Goal: Task Accomplishment & Management: Complete application form

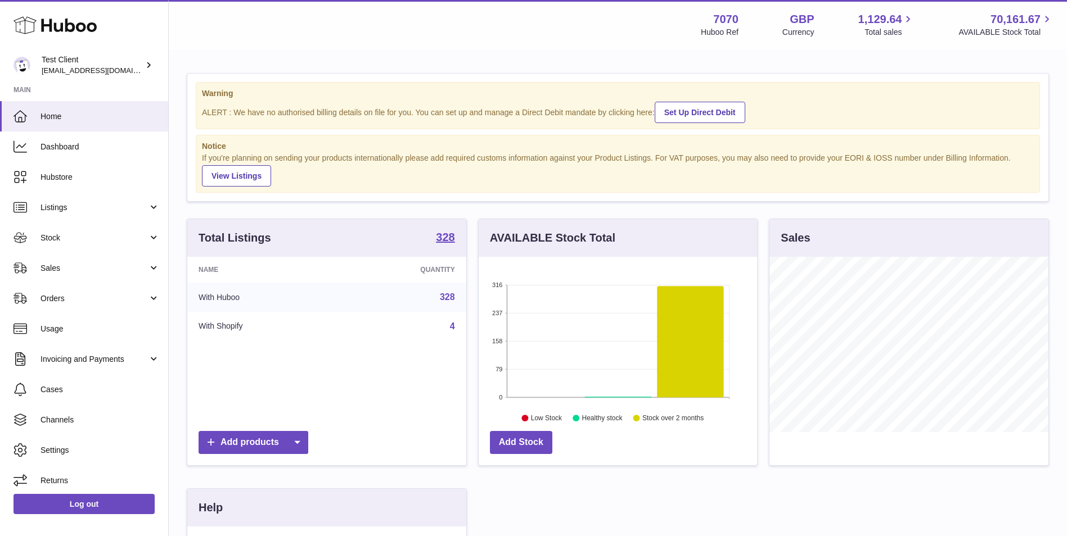
scroll to position [175, 278]
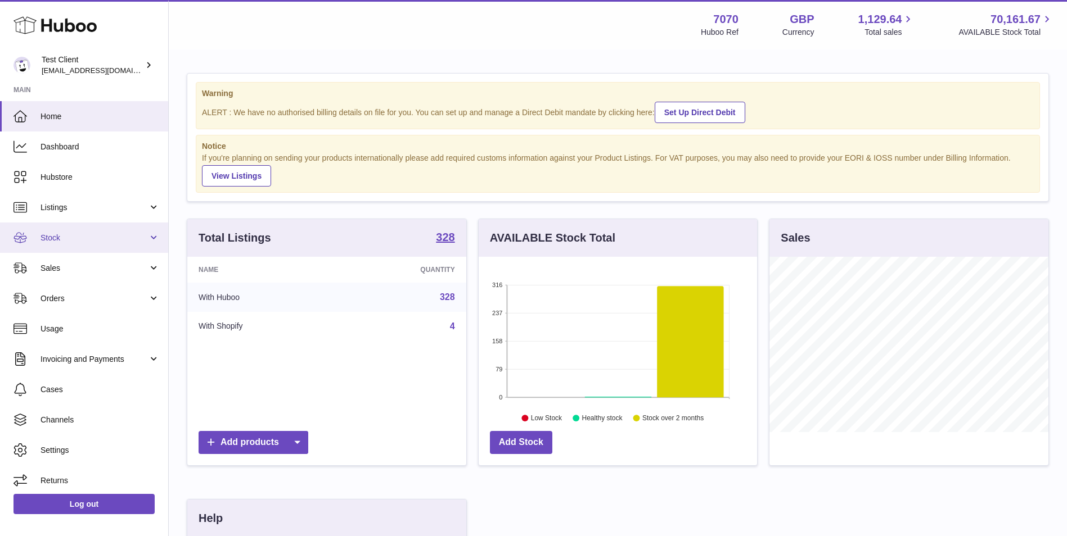
click at [62, 240] on span "Stock" at bounding box center [93, 238] width 107 height 11
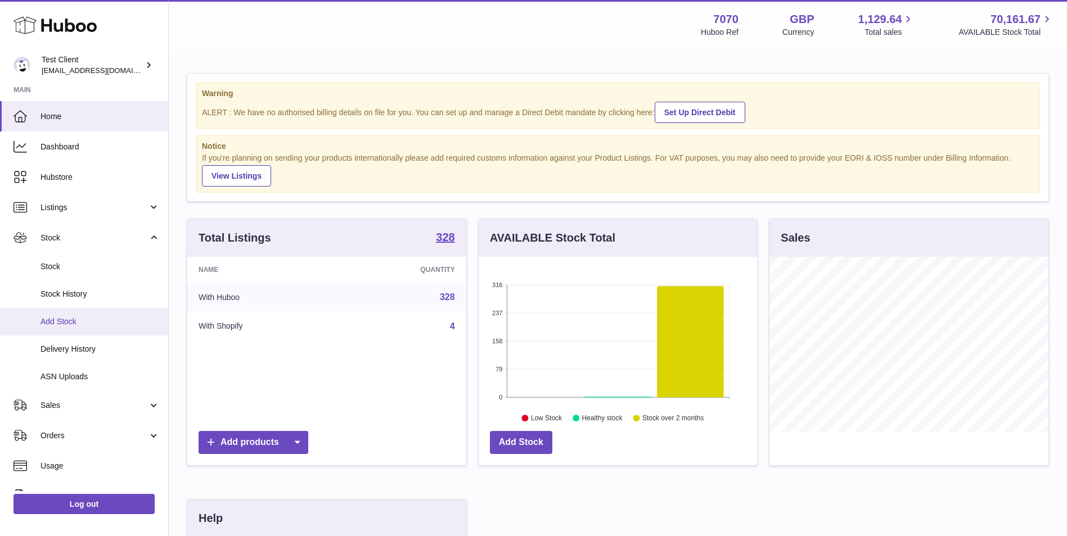
click at [98, 321] on span "Add Stock" at bounding box center [99, 322] width 119 height 11
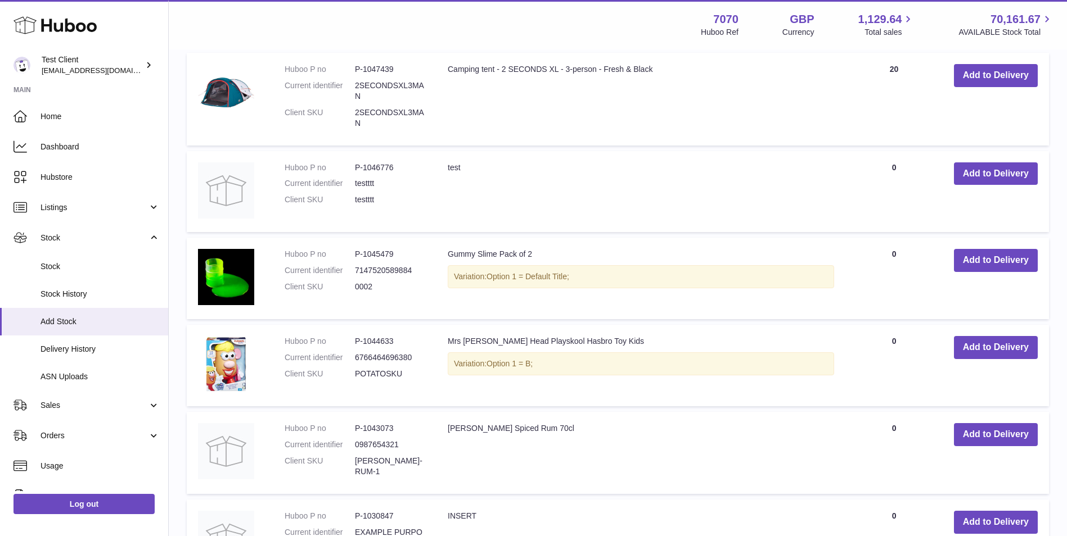
scroll to position [281, 0]
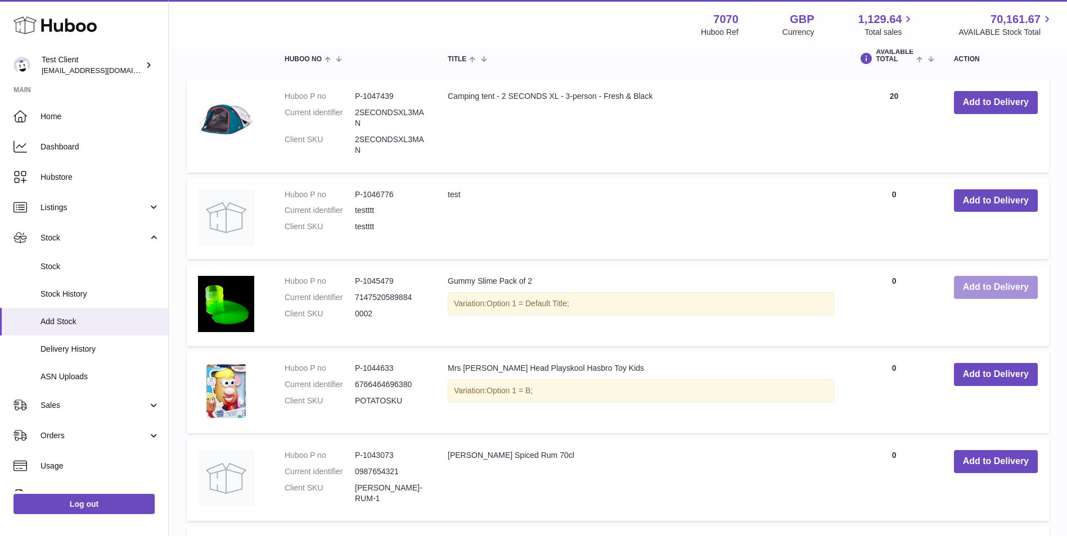
click at [998, 288] on button "Add to Delivery" at bounding box center [996, 287] width 84 height 23
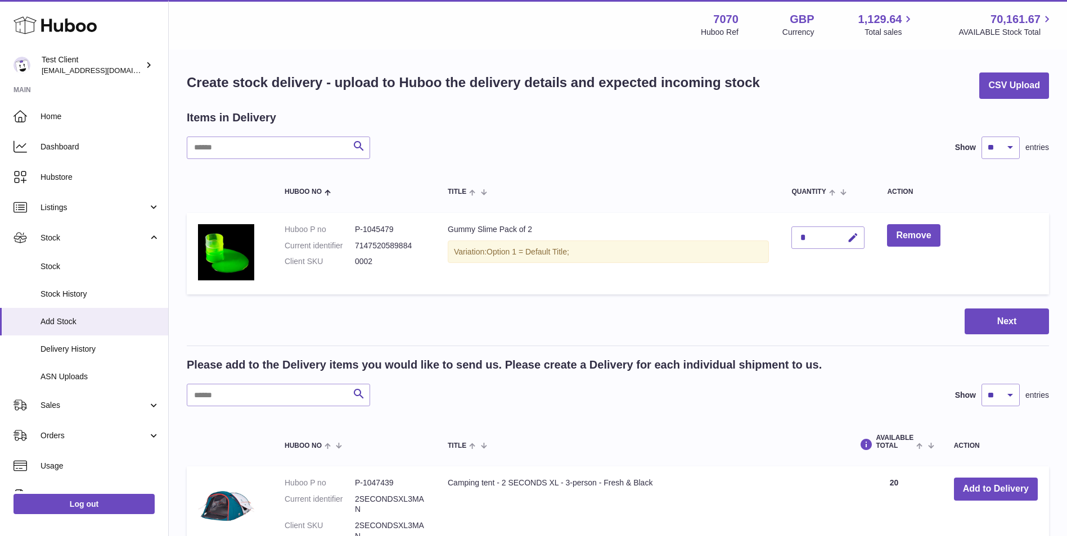
scroll to position [0, 0]
click at [856, 239] on icon "button" at bounding box center [853, 239] width 12 height 12
type input "***"
click at [856, 238] on icon "submit" at bounding box center [853, 238] width 10 height 10
click at [1027, 324] on button "Next" at bounding box center [1006, 322] width 84 height 26
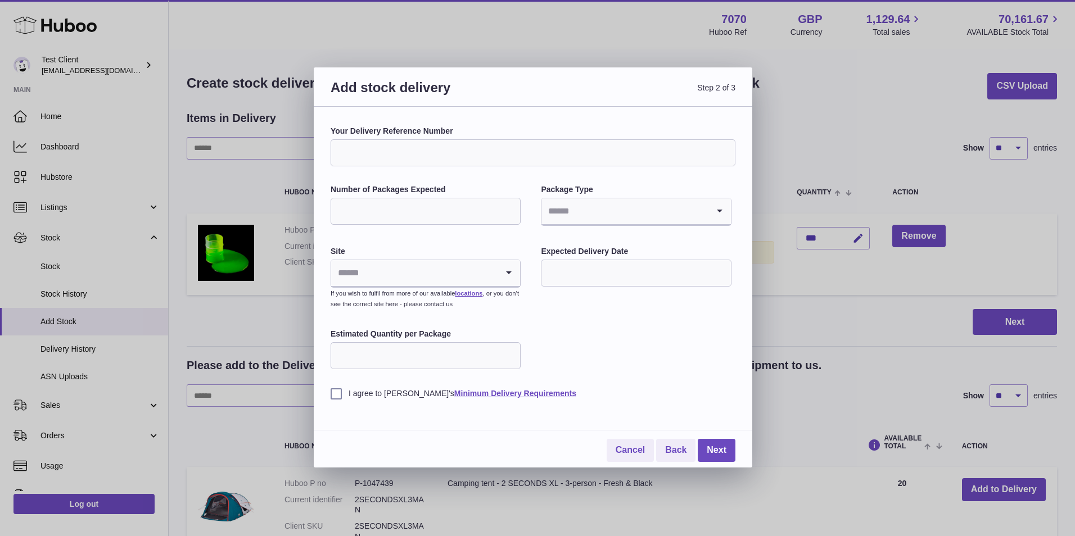
click at [495, 157] on input "Your Delivery Reference Number" at bounding box center [533, 152] width 405 height 27
type input "**********"
click at [392, 210] on input "Number of Packages Expected" at bounding box center [426, 211] width 190 height 27
click at [597, 213] on input "Search for option" at bounding box center [625, 212] width 166 height 26
click at [602, 282] on li "Boxes" at bounding box center [636, 287] width 188 height 22
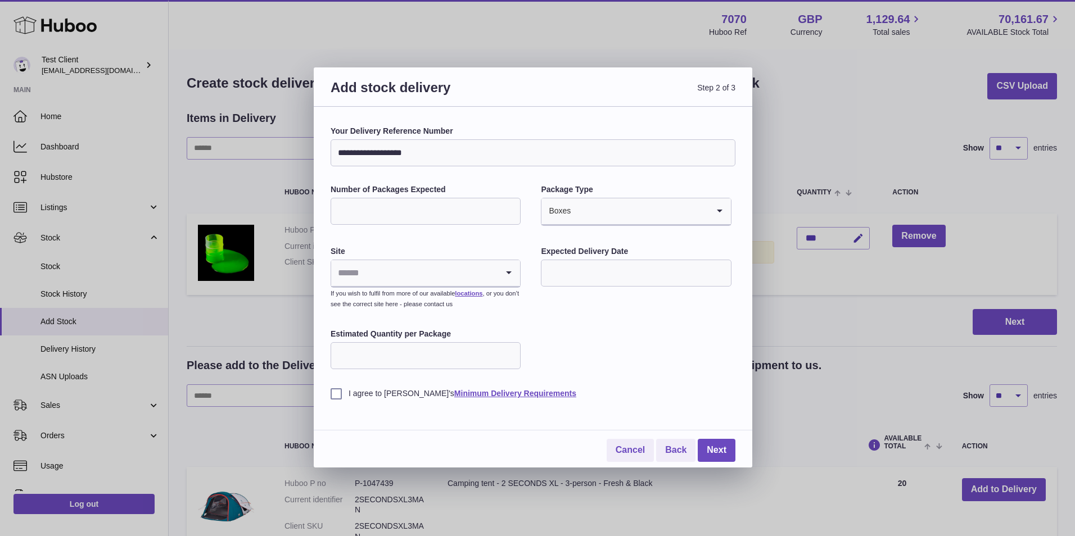
click at [473, 278] on input "Search for option" at bounding box center [414, 273] width 166 height 26
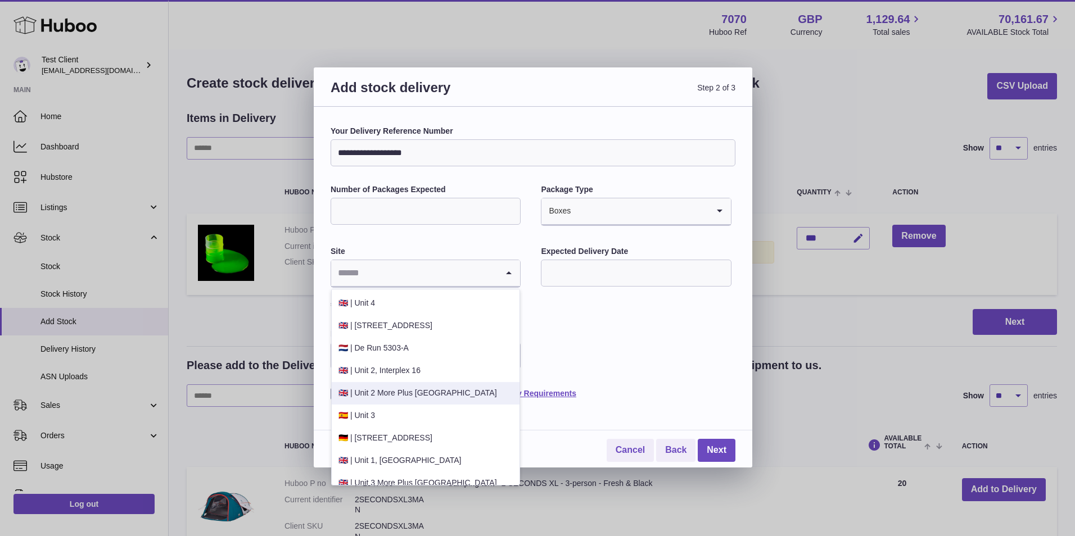
click at [457, 393] on li "🇬🇧 | Unit 2 More Plus Central Park" at bounding box center [426, 393] width 188 height 22
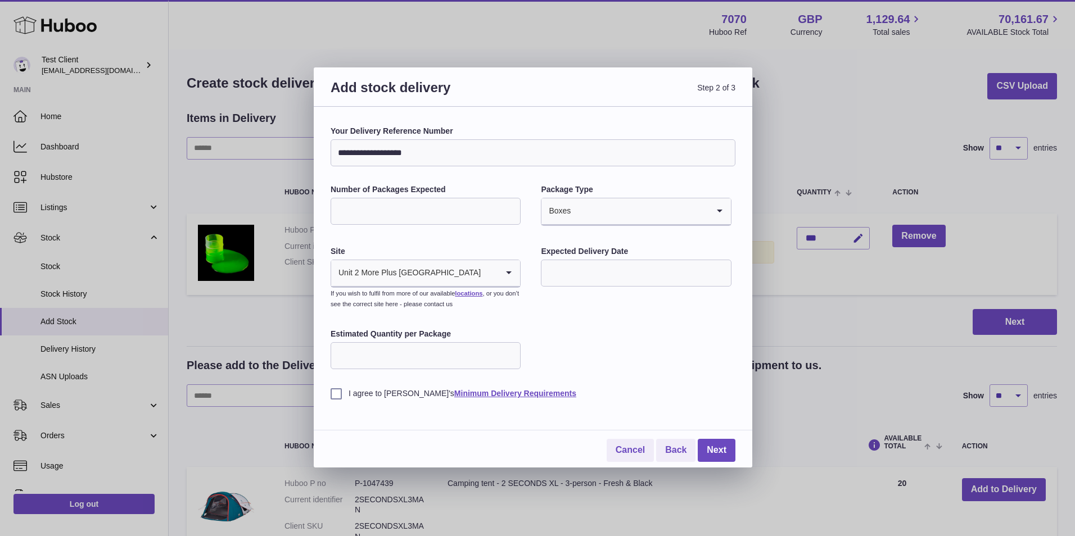
click at [591, 273] on input "text" at bounding box center [636, 273] width 190 height 27
click at [446, 201] on input "Number of Packages Expected" at bounding box center [426, 211] width 190 height 27
type input "***"
click at [561, 277] on input "text" at bounding box center [636, 273] width 190 height 27
click at [732, 294] on div "**********" at bounding box center [533, 262] width 405 height 273
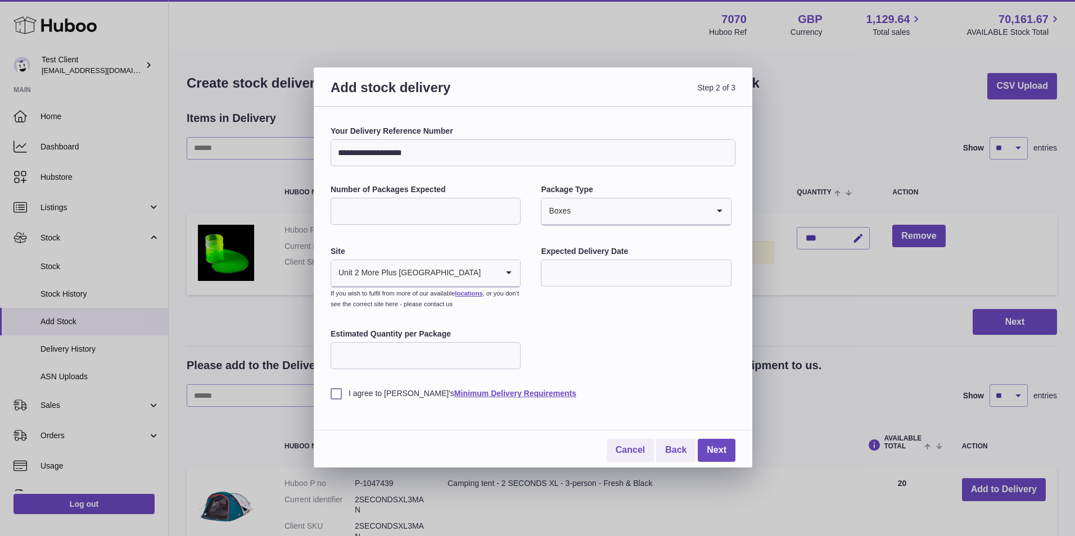
click at [575, 260] on input "text" at bounding box center [636, 273] width 190 height 27
click at [692, 413] on span "24" at bounding box center [694, 412] width 20 height 20
type input "**********"
click at [482, 354] on input "Estimated Quantity per Package" at bounding box center [426, 355] width 190 height 27
click at [475, 364] on input "Estimated Quantity per Package" at bounding box center [426, 355] width 190 height 27
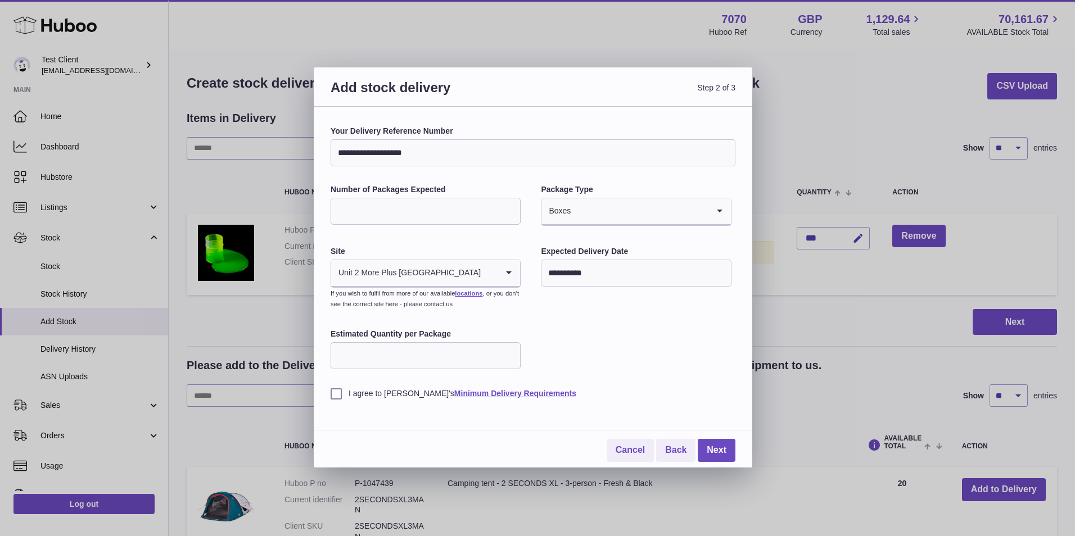
type input "***"
click at [335, 390] on label "I agree to Huboo's Minimum Delivery Requirements" at bounding box center [533, 394] width 405 height 11
click at [706, 452] on link "Next" at bounding box center [717, 450] width 38 height 23
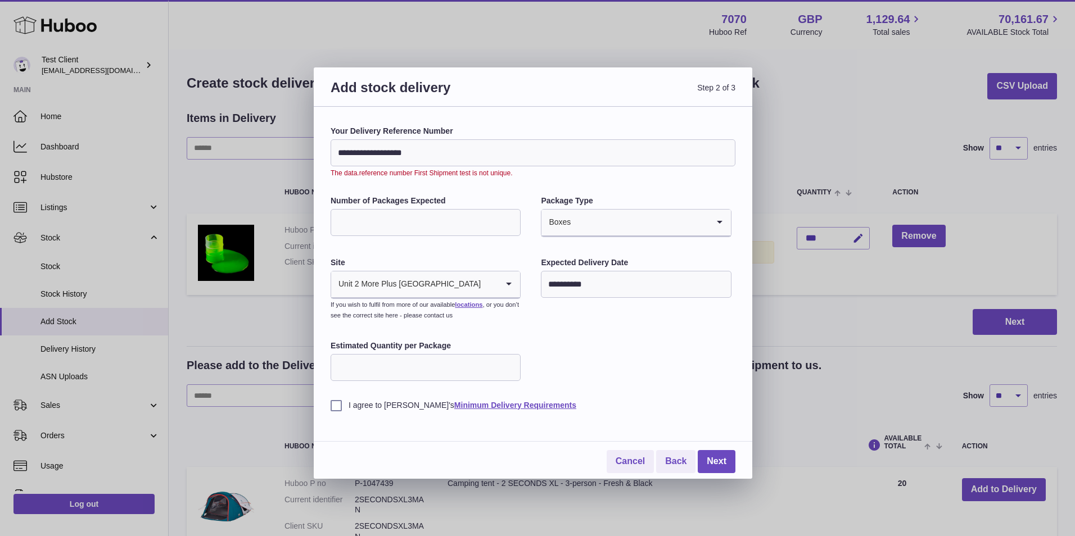
click at [482, 157] on input "**********" at bounding box center [533, 152] width 405 height 27
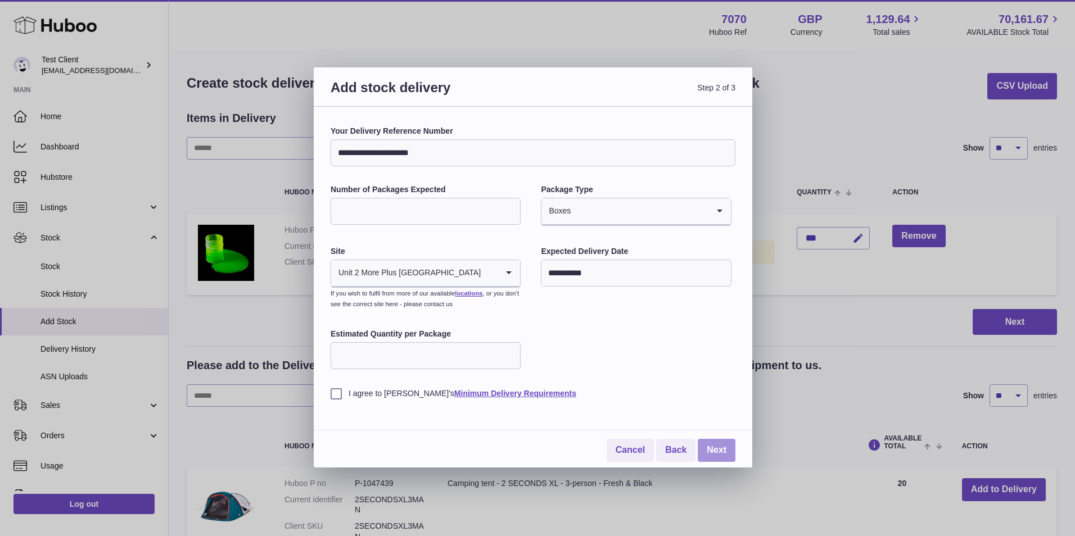
type input "**********"
click at [721, 443] on link "Next" at bounding box center [717, 450] width 38 height 23
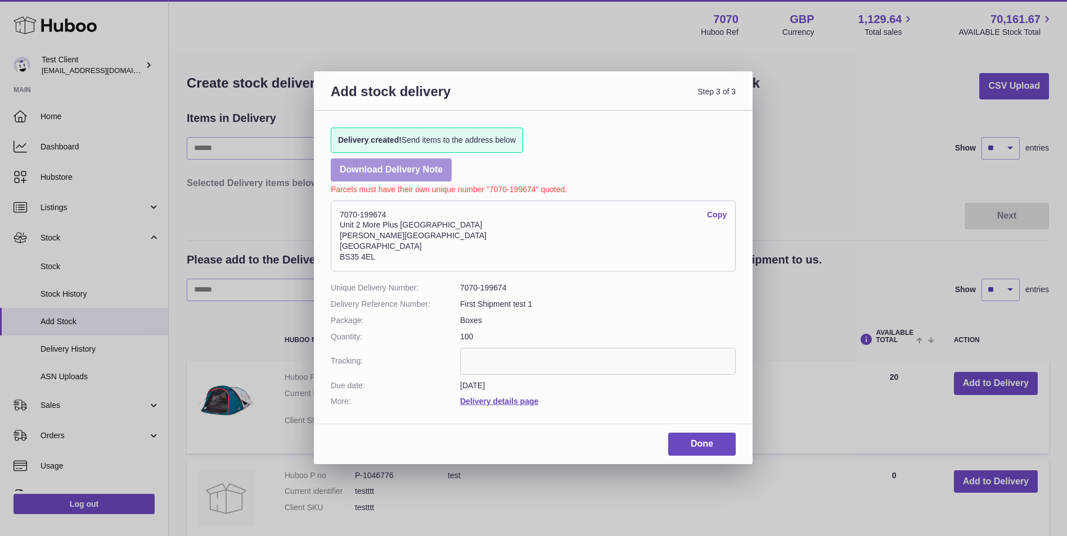
click at [401, 169] on link "Download Delivery Note" at bounding box center [391, 170] width 121 height 23
drag, startPoint x: 387, startPoint y: 257, endPoint x: 333, endPoint y: 225, distance: 63.3
click at [333, 225] on address "7070-199674 Copy Unit 2 More Plus Central Park Hudson Ave Severn Beach BS35 4EL" at bounding box center [533, 236] width 405 height 71
click at [692, 443] on link "Done" at bounding box center [701, 444] width 67 height 23
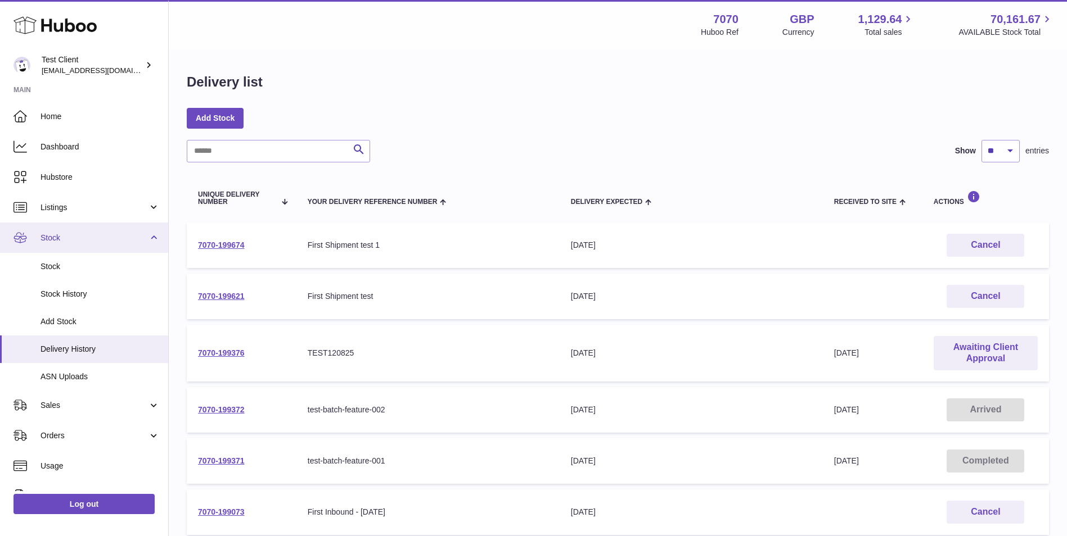
scroll to position [94, 0]
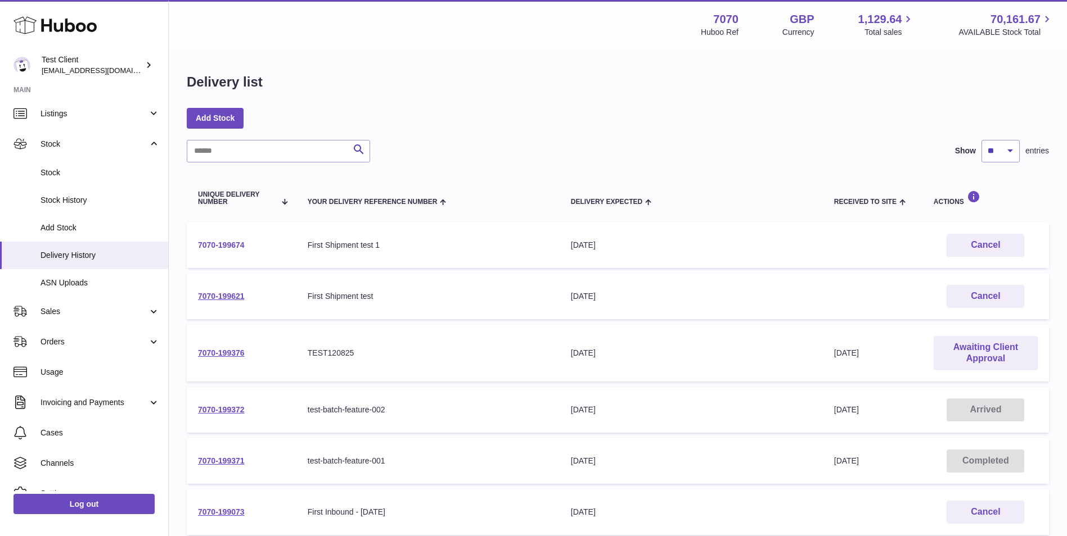
click at [232, 246] on link "7070-199674" at bounding box center [221, 245] width 47 height 9
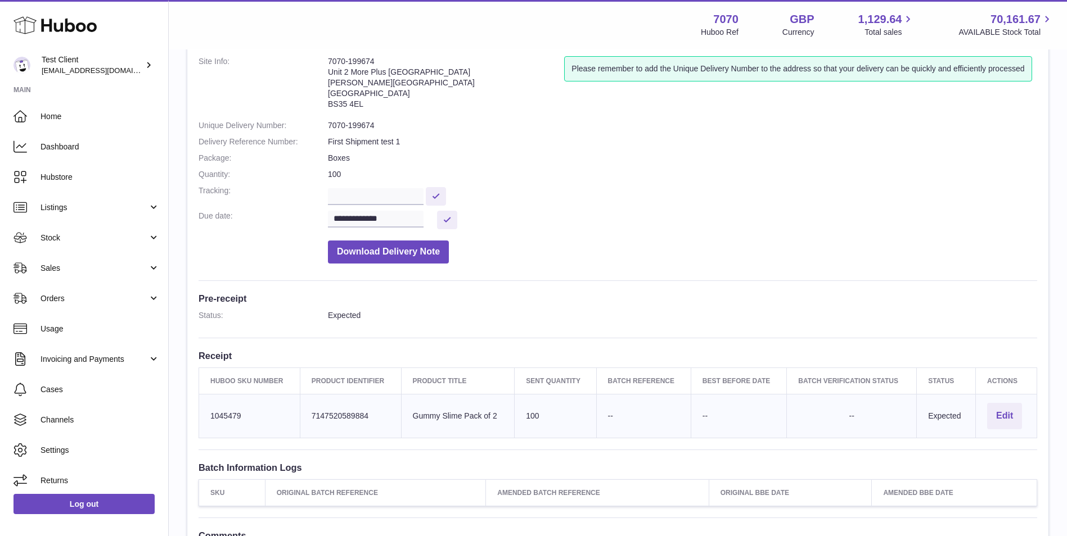
scroll to position [94, 0]
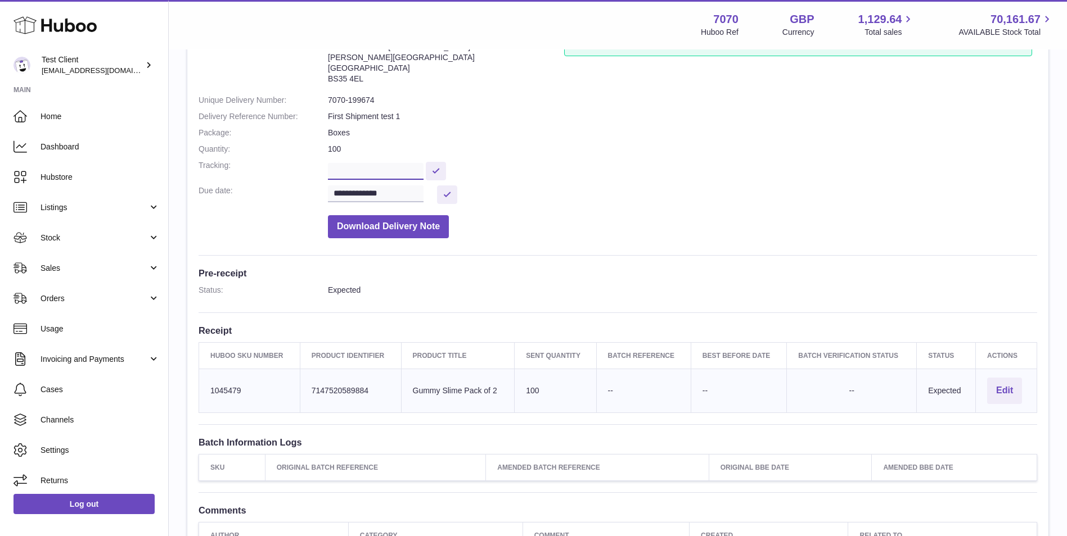
click at [368, 175] on input "text" at bounding box center [376, 171] width 96 height 17
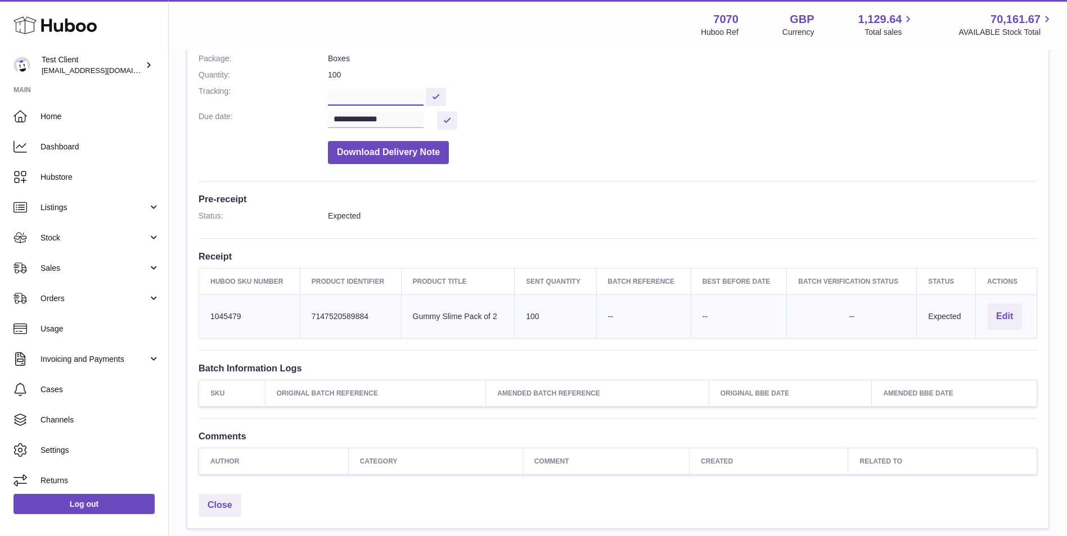
scroll to position [249, 0]
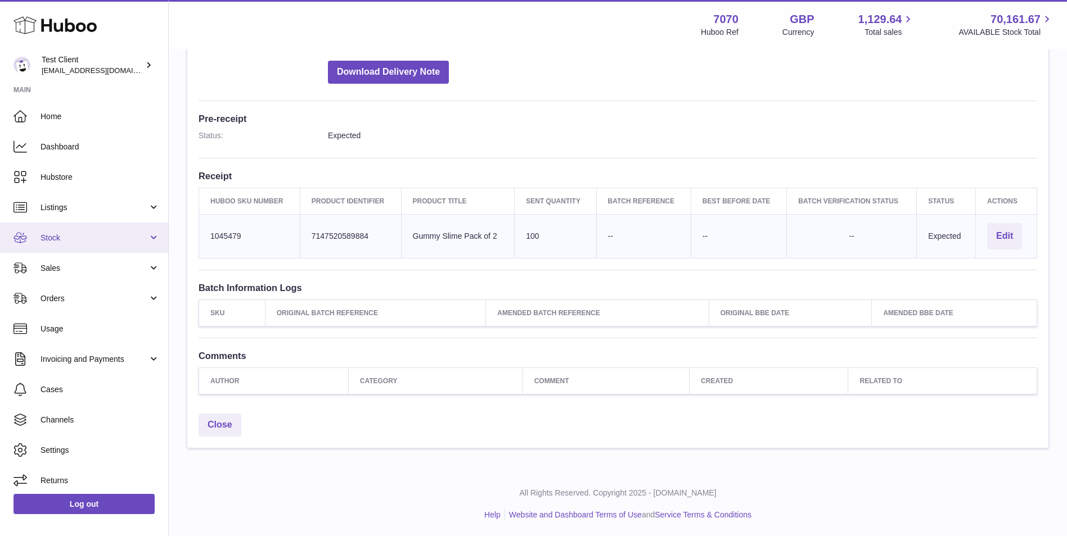
click at [85, 242] on span "Stock" at bounding box center [93, 238] width 107 height 11
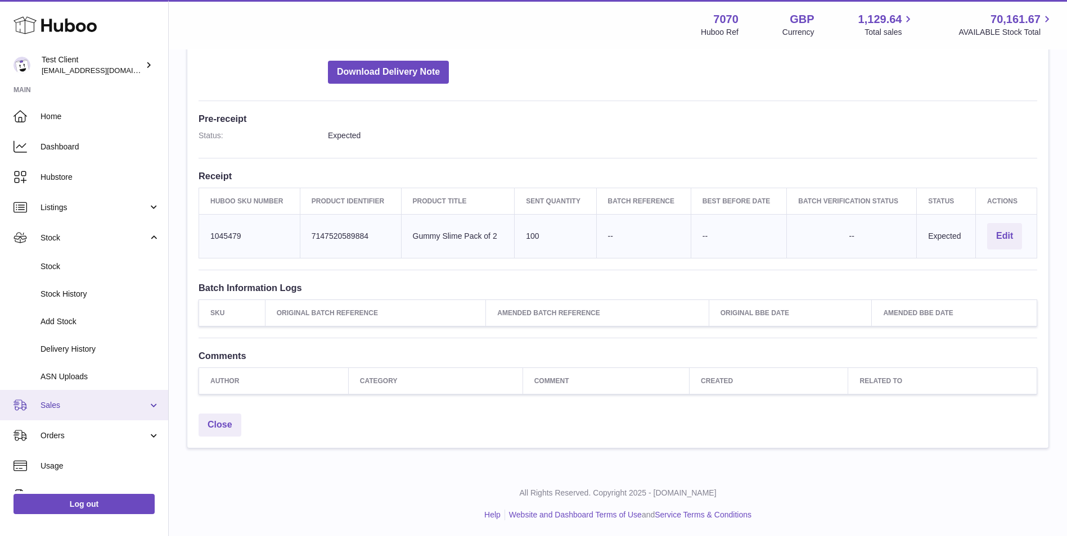
click at [118, 410] on span "Sales" at bounding box center [93, 405] width 107 height 11
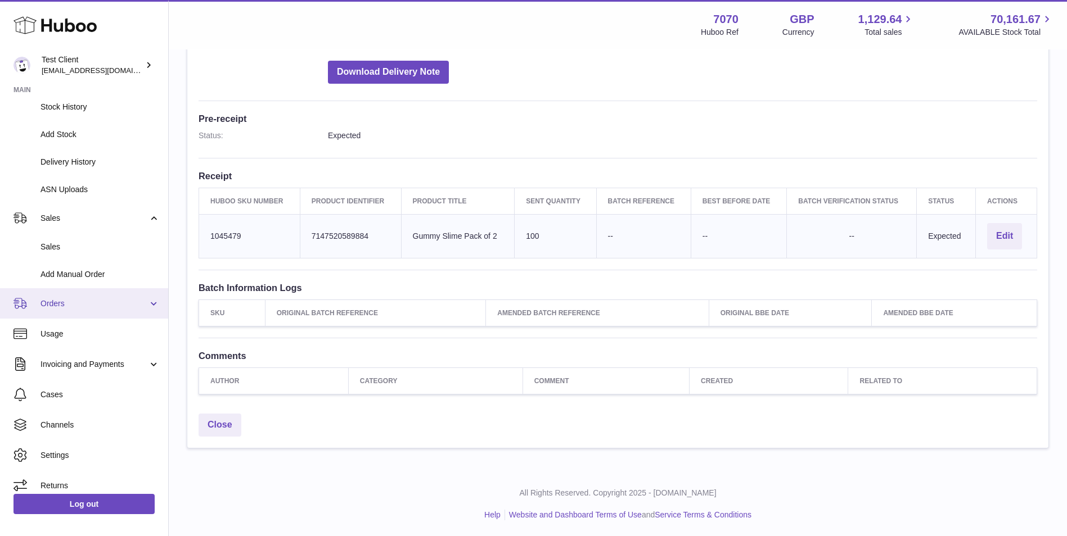
click at [84, 296] on link "Orders" at bounding box center [84, 303] width 168 height 30
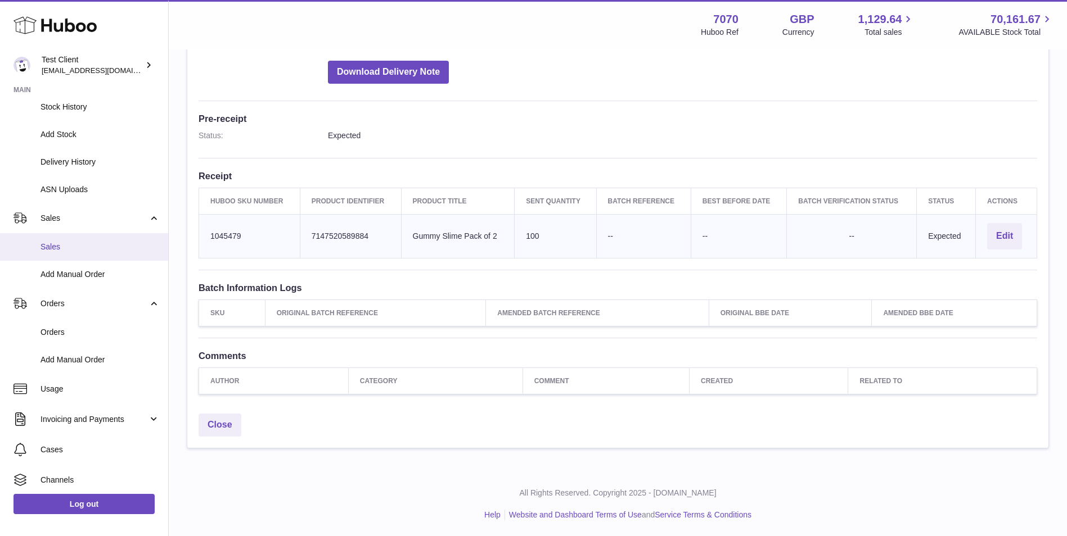
click at [105, 249] on span "Sales" at bounding box center [99, 247] width 119 height 11
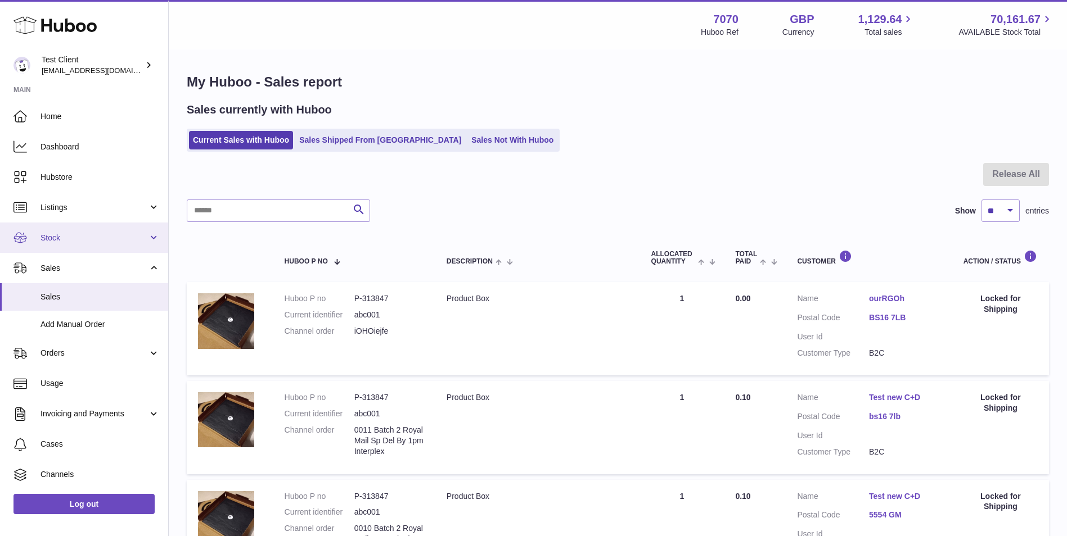
click at [102, 227] on link "Stock" at bounding box center [84, 238] width 168 height 30
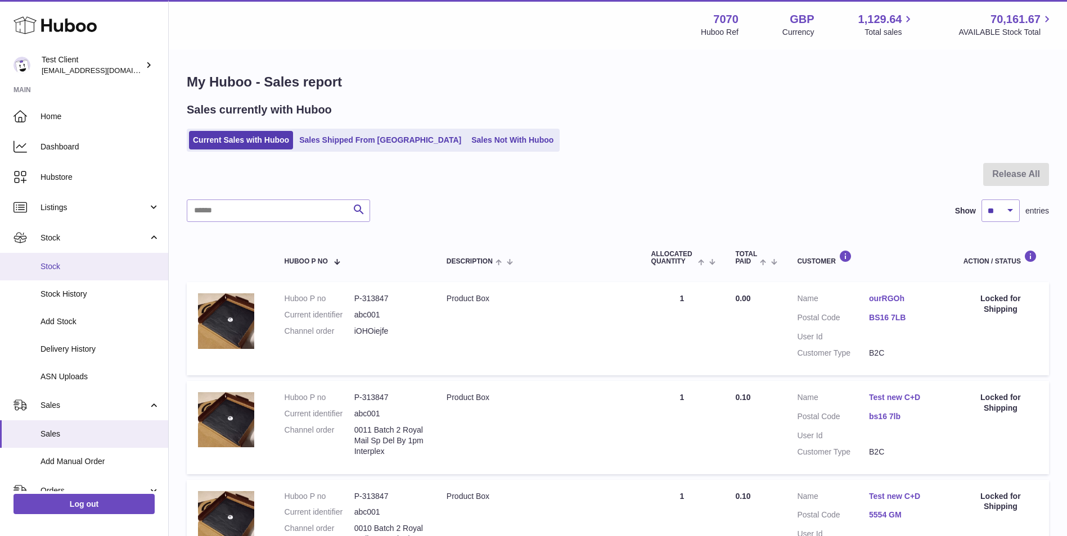
click at [99, 264] on span "Stock" at bounding box center [99, 266] width 119 height 11
